Goal: Task Accomplishment & Management: Use online tool/utility

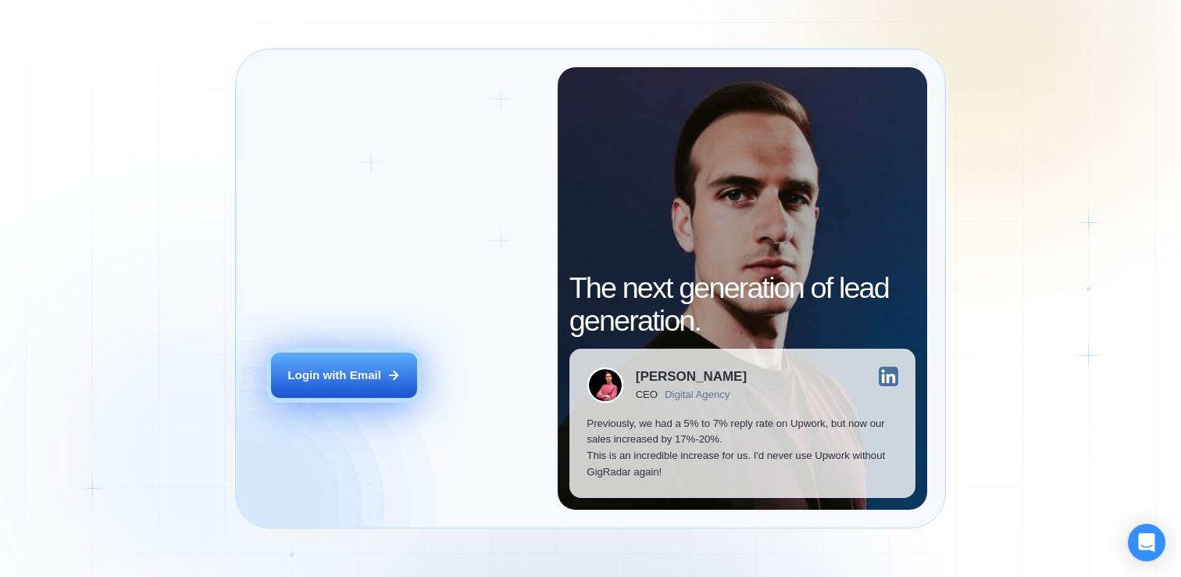
click at [365, 368] on div "Login with Email" at bounding box center [335, 375] width 94 height 16
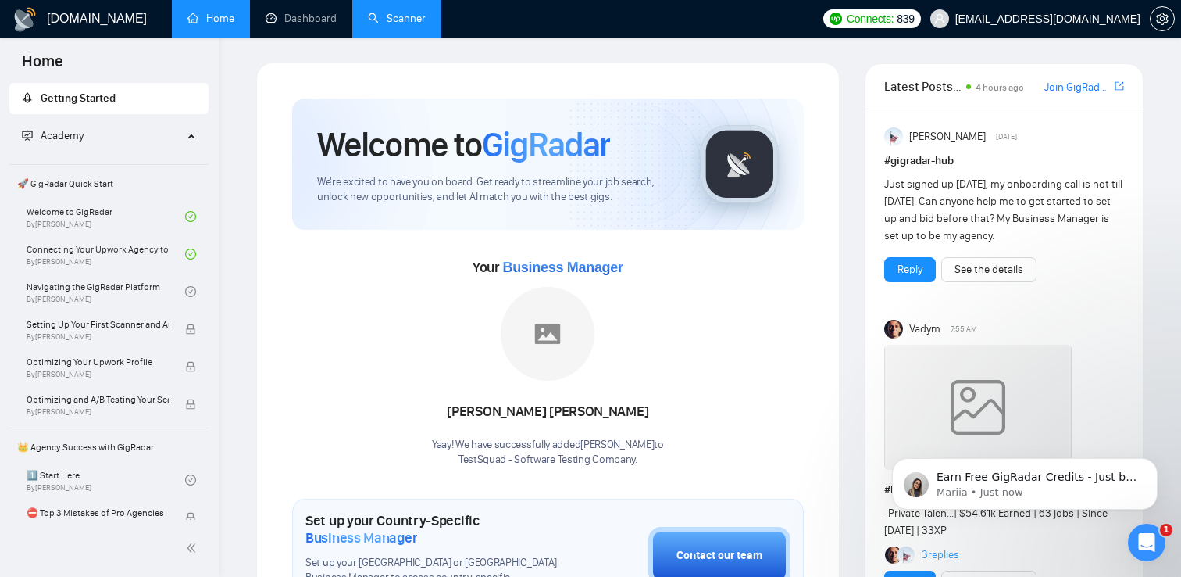
click at [411, 25] on link "Scanner" at bounding box center [397, 18] width 58 height 13
